Goal: Information Seeking & Learning: Learn about a topic

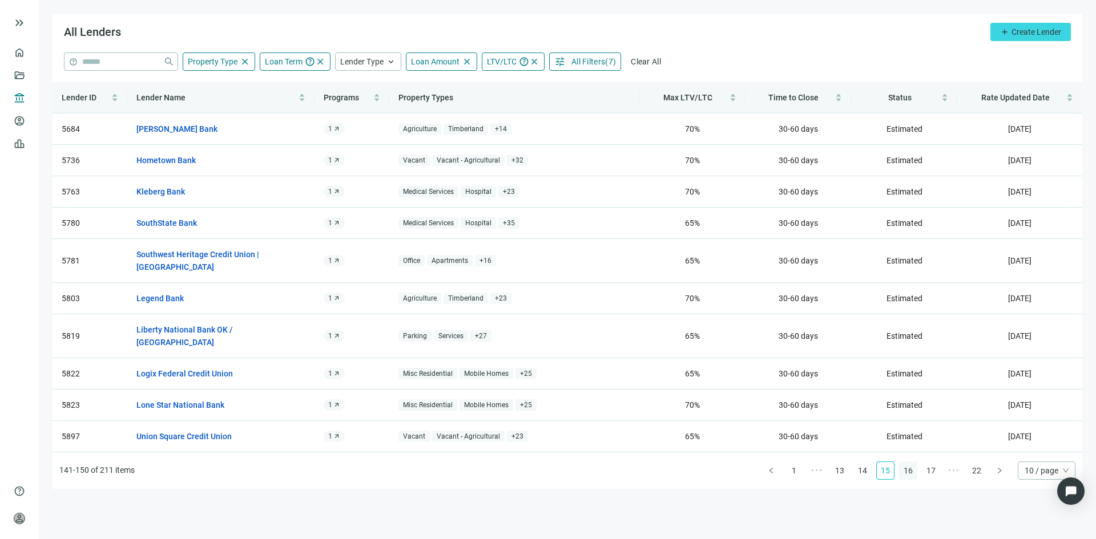
click at [913, 462] on link "16" at bounding box center [907, 470] width 17 height 17
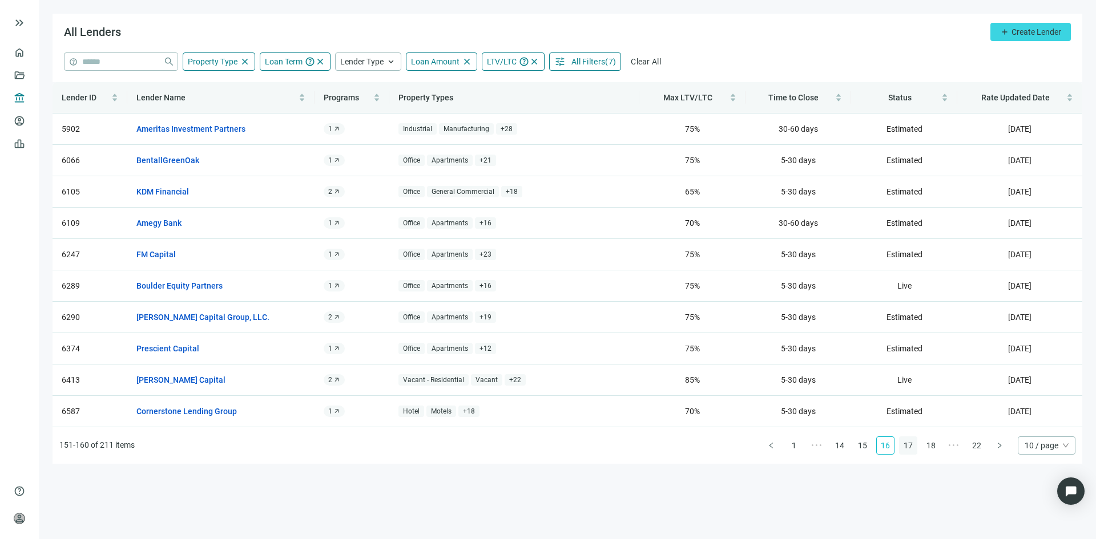
click at [907, 445] on link "17" at bounding box center [907, 445] width 17 height 17
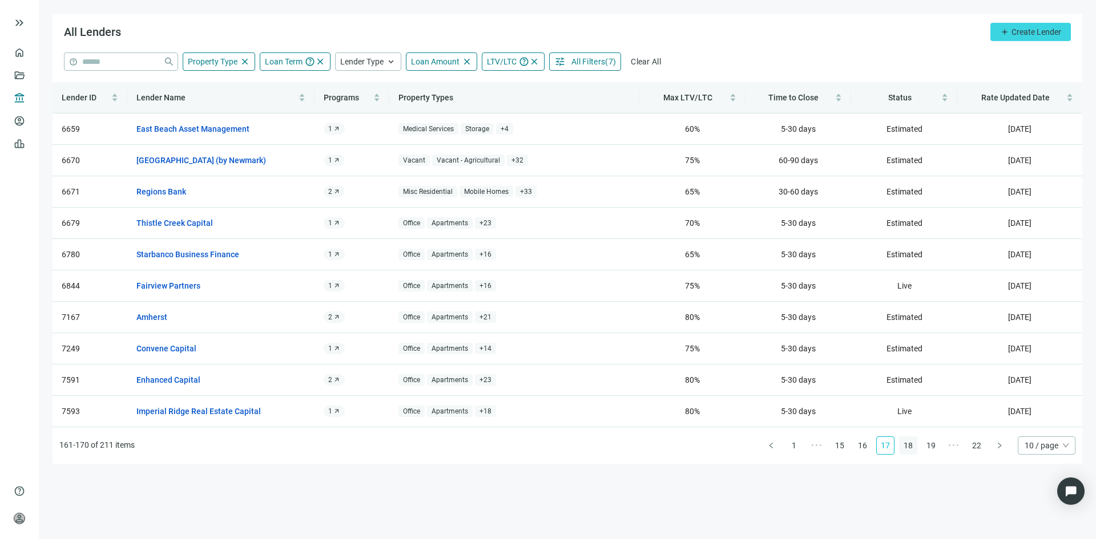
click at [906, 442] on link "18" at bounding box center [907, 445] width 17 height 17
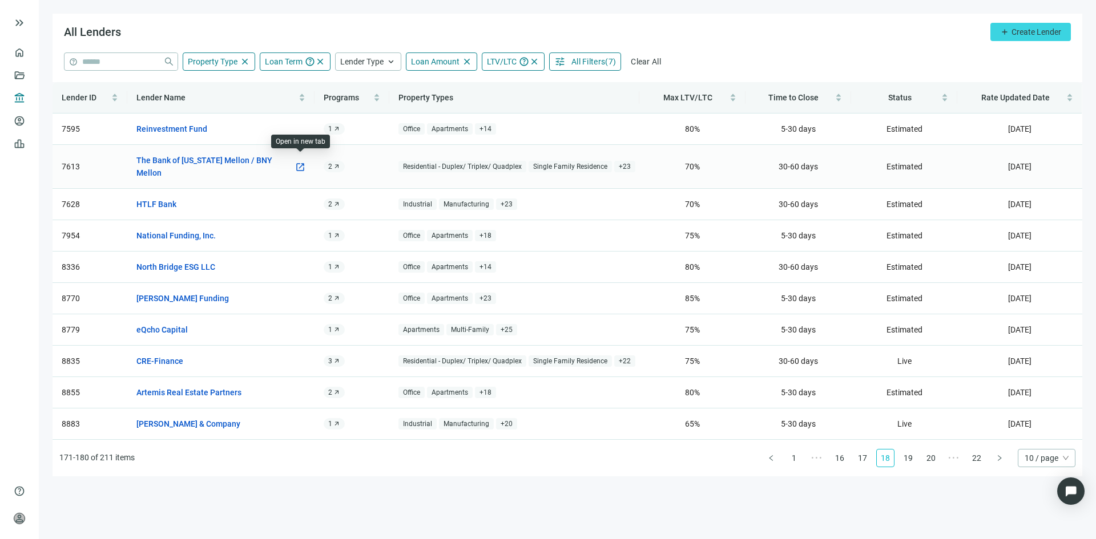
click at [303, 163] on span "open_in_new" at bounding box center [300, 167] width 10 height 10
click at [909, 450] on link "19" at bounding box center [907, 458] width 17 height 17
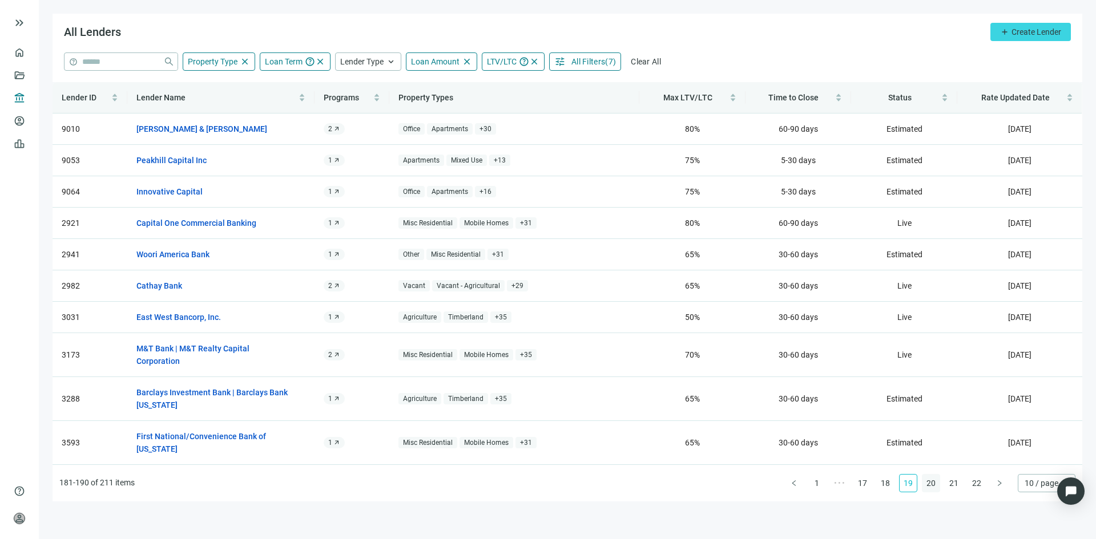
click at [933, 475] on link "20" at bounding box center [930, 483] width 17 height 17
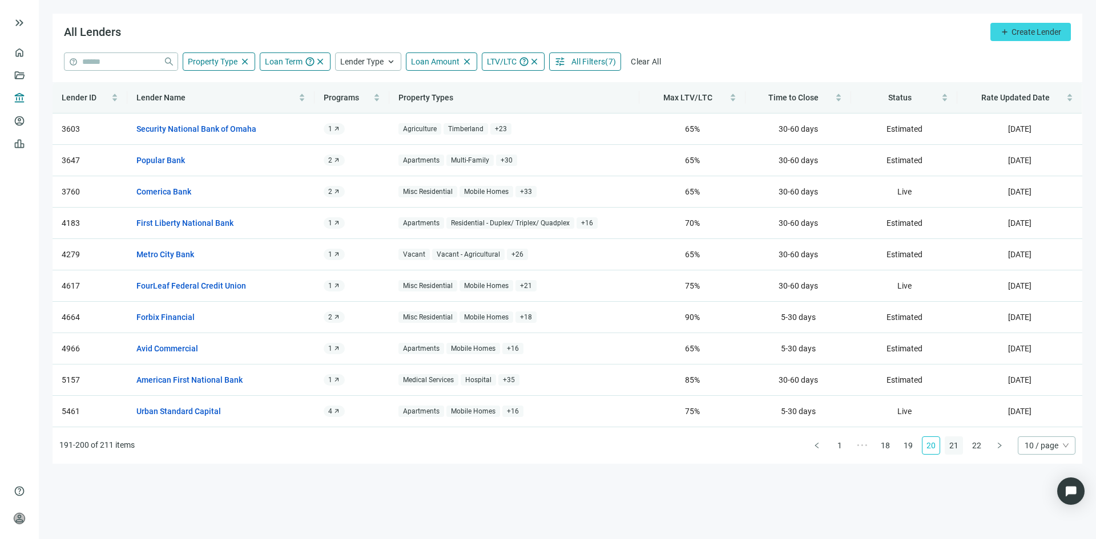
click at [952, 445] on link "21" at bounding box center [953, 445] width 17 height 17
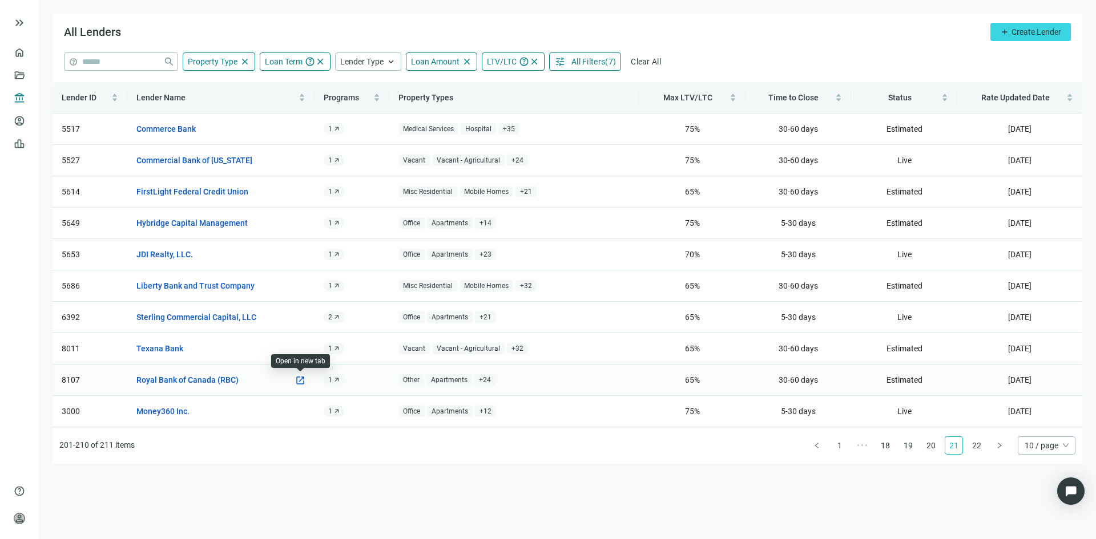
click at [300, 381] on span "open_in_new" at bounding box center [300, 380] width 10 height 10
click at [978, 442] on link "22" at bounding box center [976, 445] width 17 height 17
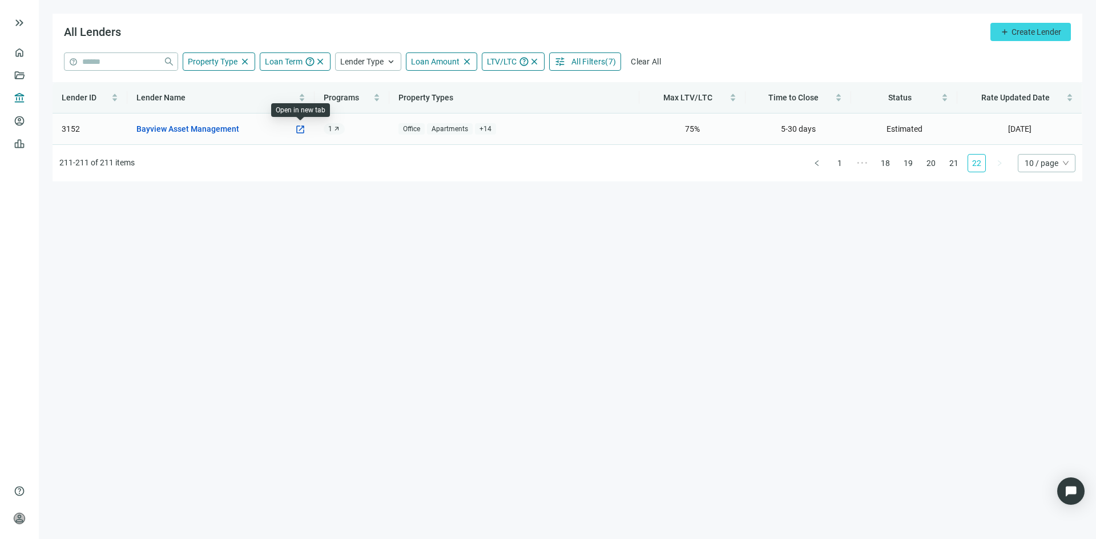
click at [300, 132] on span "open_in_new" at bounding box center [300, 129] width 10 height 10
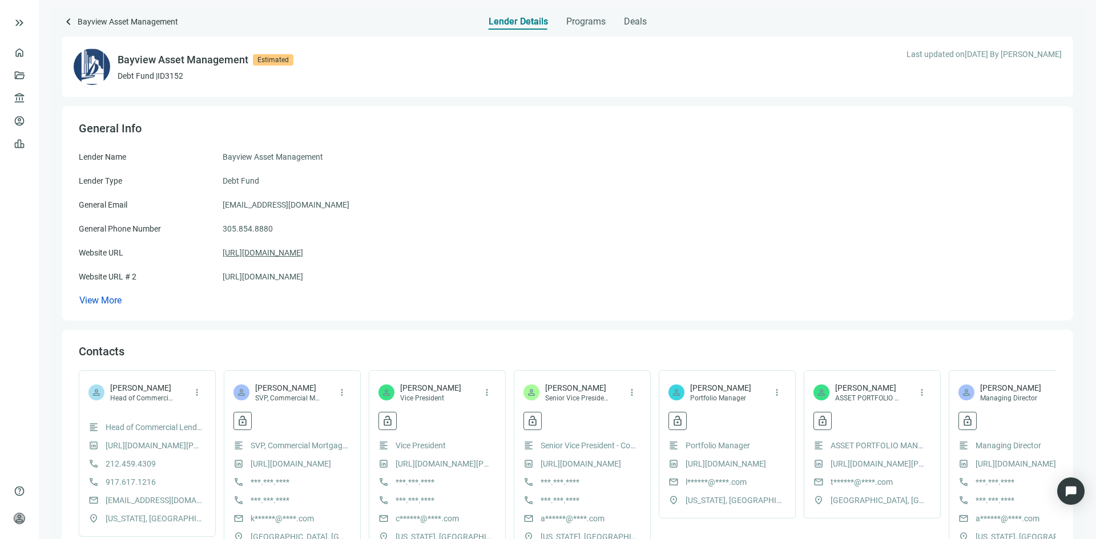
click at [262, 254] on link "[URL][DOMAIN_NAME]" at bounding box center [263, 253] width 80 height 13
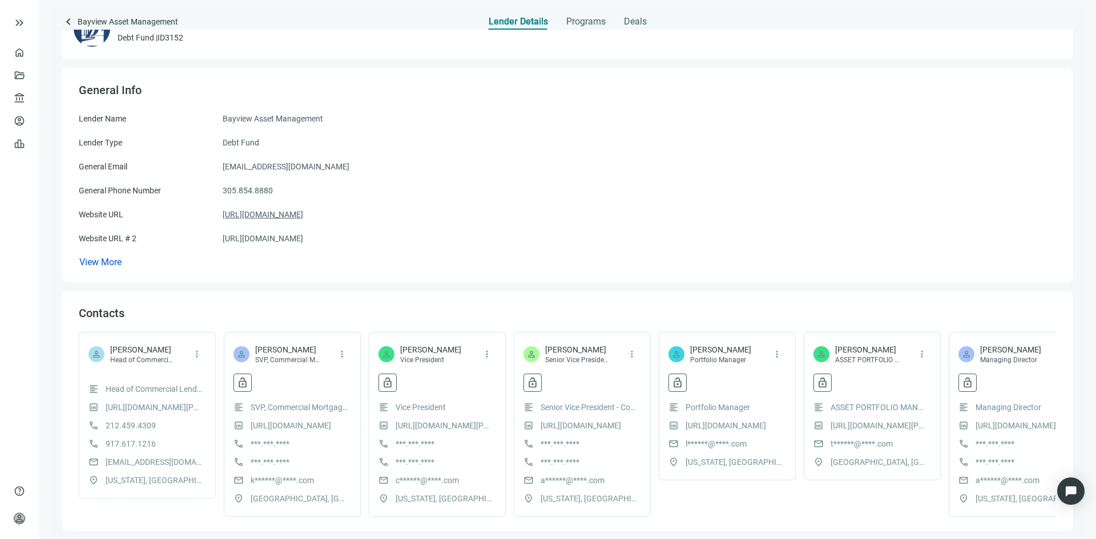
scroll to position [57, 0]
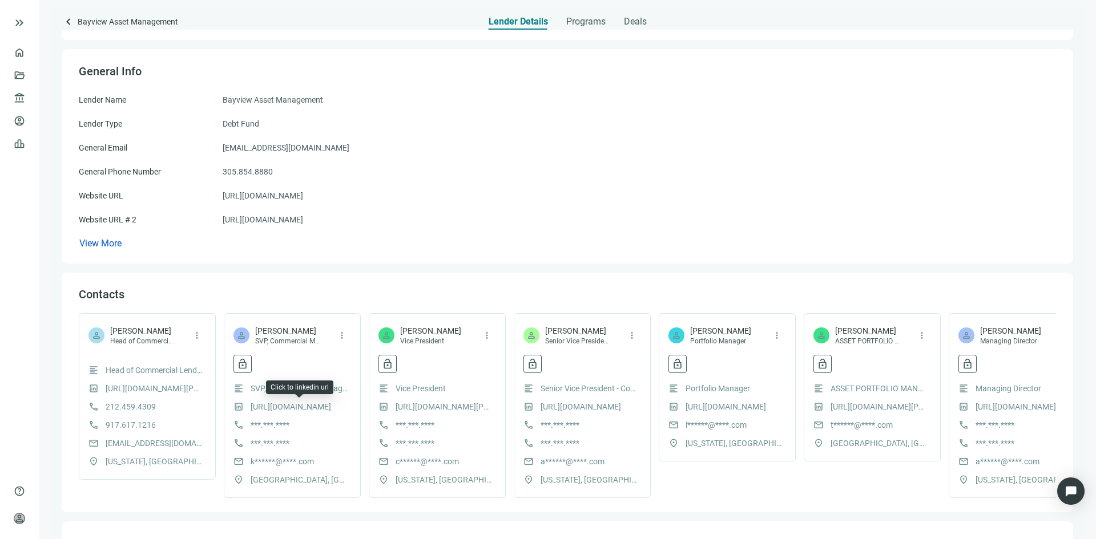
click at [315, 404] on link "https://www.linkedin.com/in/kenschutter/" at bounding box center [291, 407] width 80 height 13
